Goal: Transaction & Acquisition: Obtain resource

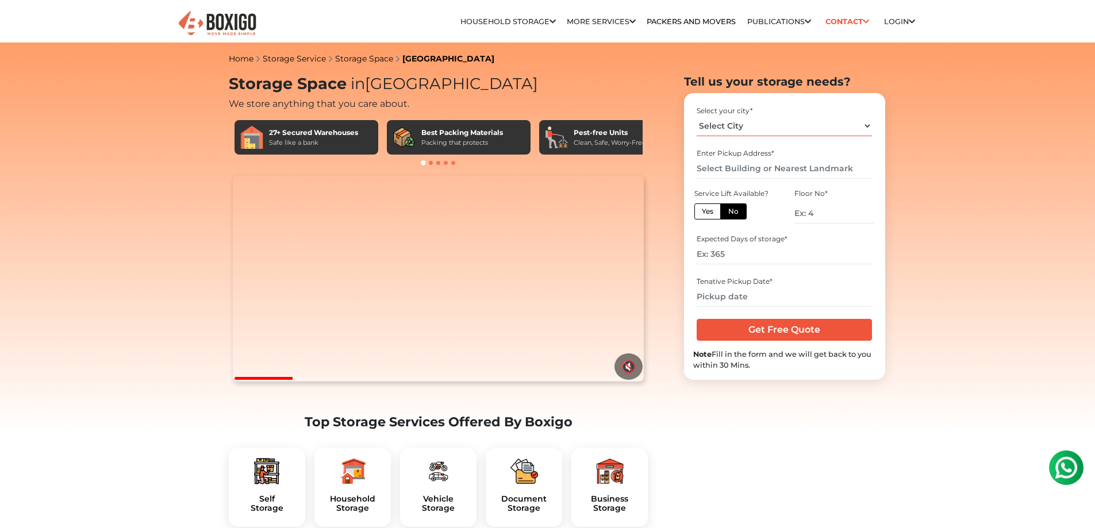
click at [866, 124] on select "Select City [GEOGRAPHIC_DATA] [GEOGRAPHIC_DATA] [GEOGRAPHIC_DATA] [GEOGRAPHIC_D…" at bounding box center [783, 126] width 175 height 20
select select "[GEOGRAPHIC_DATA]"
click at [696, 116] on select "Select City [GEOGRAPHIC_DATA] [GEOGRAPHIC_DATA] [GEOGRAPHIC_DATA] [GEOGRAPHIC_D…" at bounding box center [783, 126] width 175 height 20
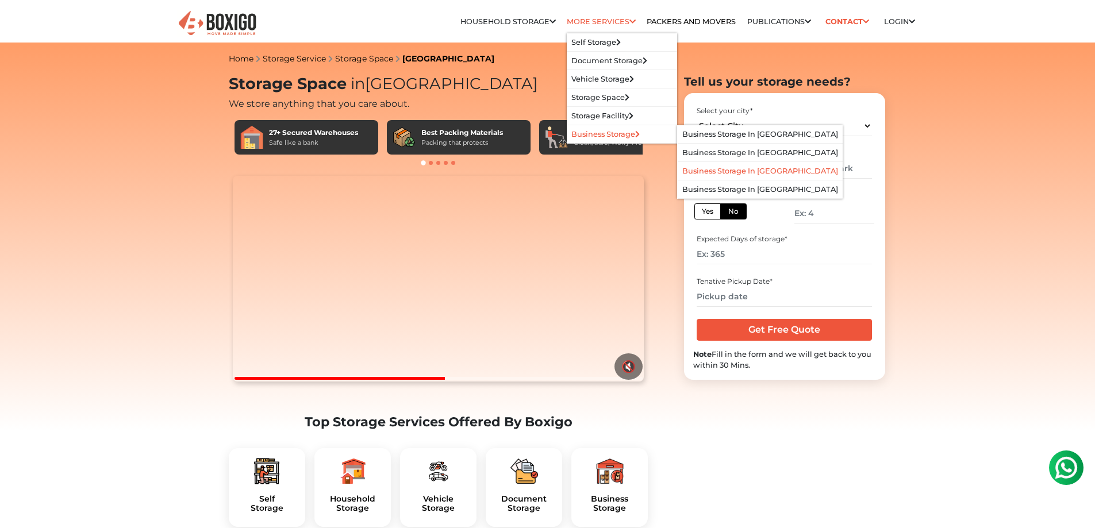
click at [714, 168] on link "Business Storage in [GEOGRAPHIC_DATA]" at bounding box center [760, 171] width 156 height 9
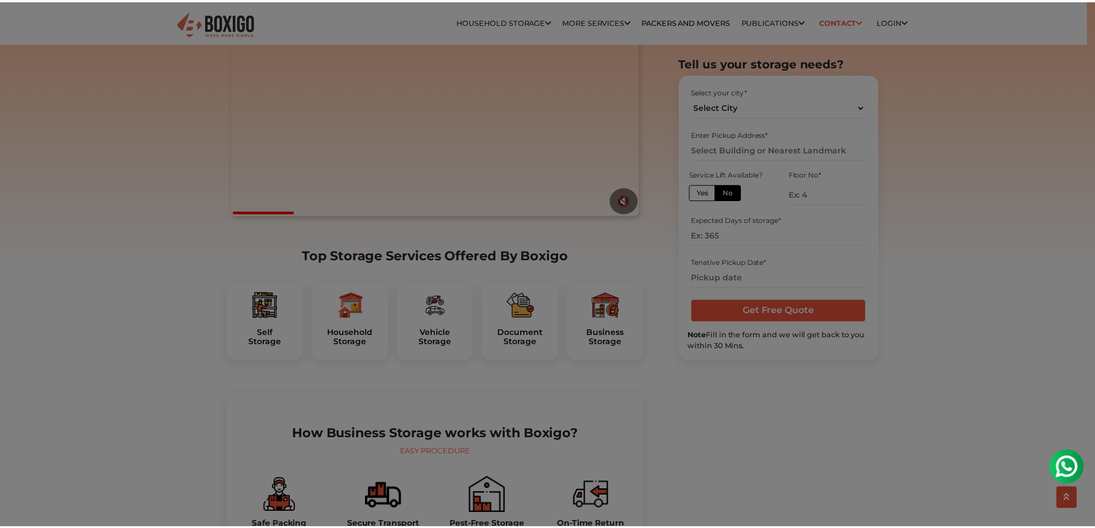
scroll to position [172, 0]
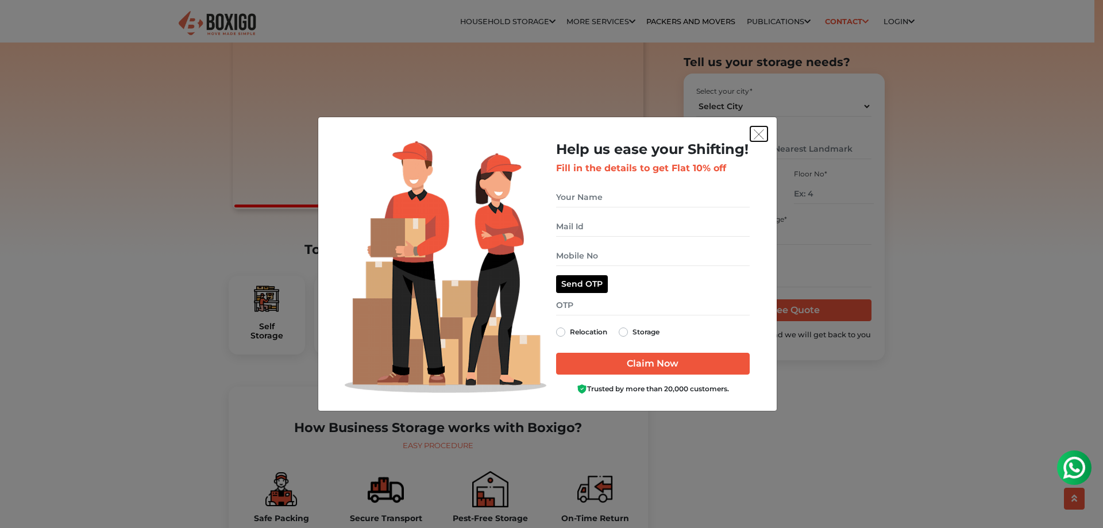
click at [760, 131] on img "get free quote dialog" at bounding box center [759, 134] width 10 height 10
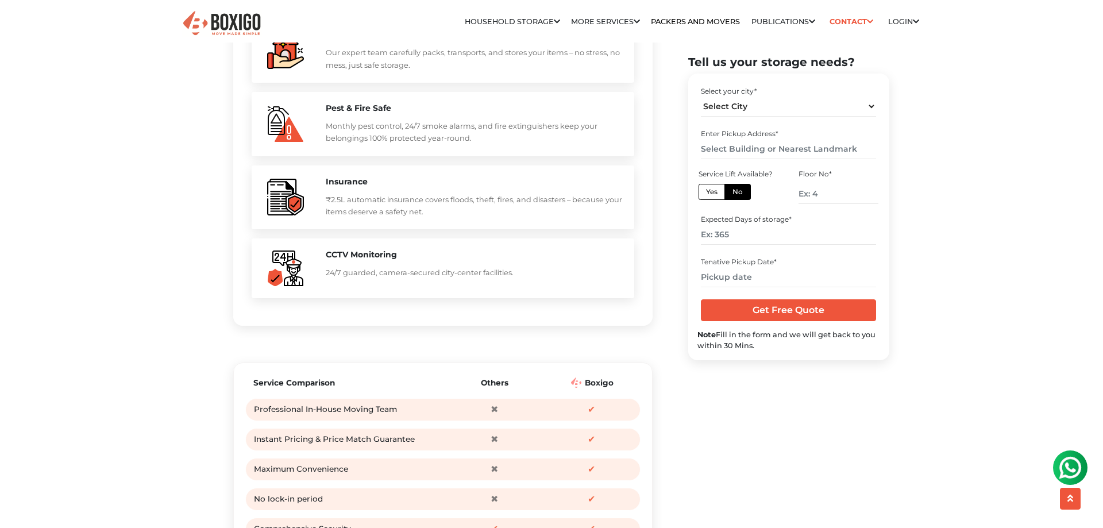
scroll to position [1149, 0]
